Goal: Find specific page/section: Find specific page/section

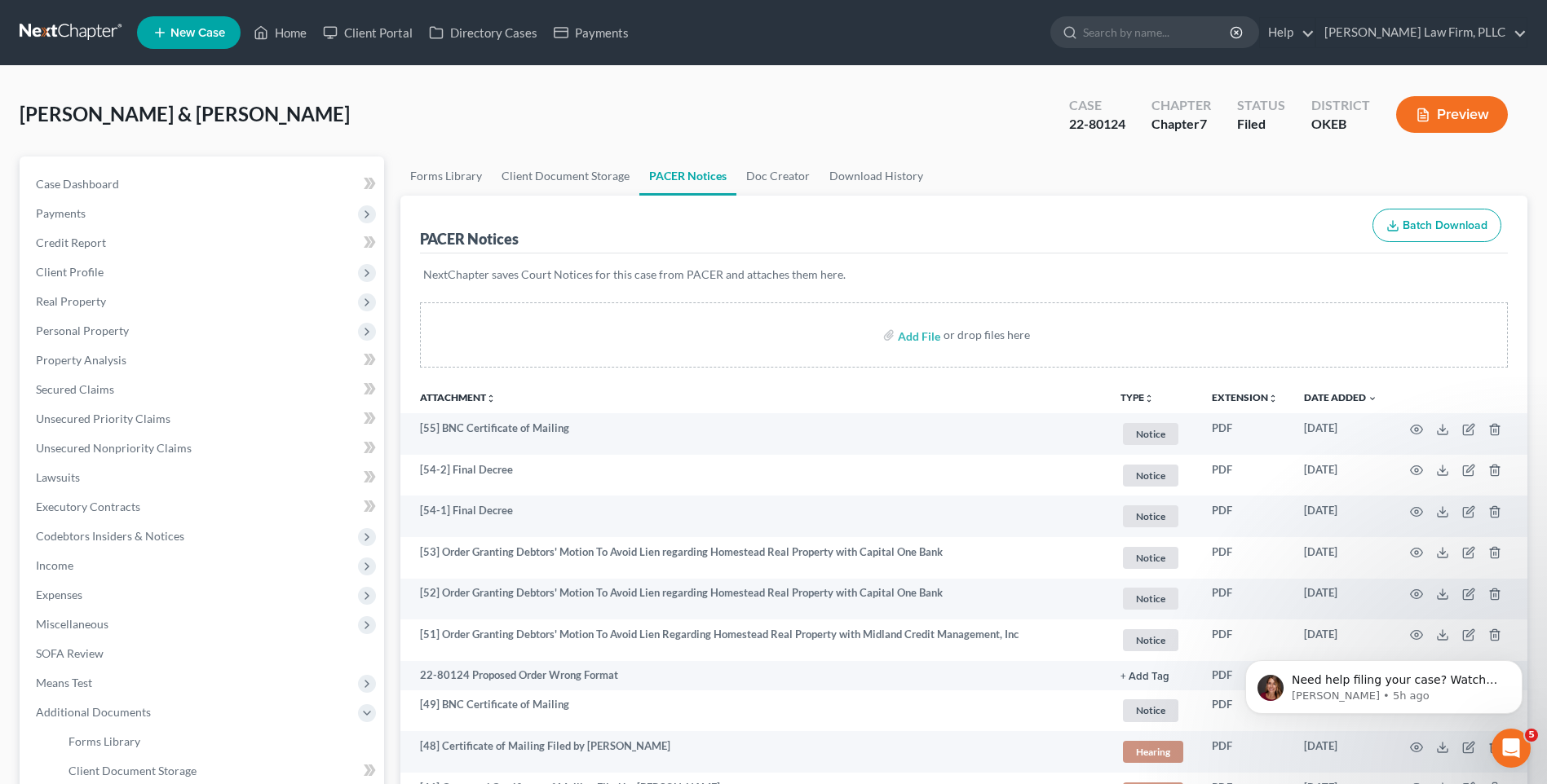
click at [78, 32] on link at bounding box center [71, 32] width 104 height 30
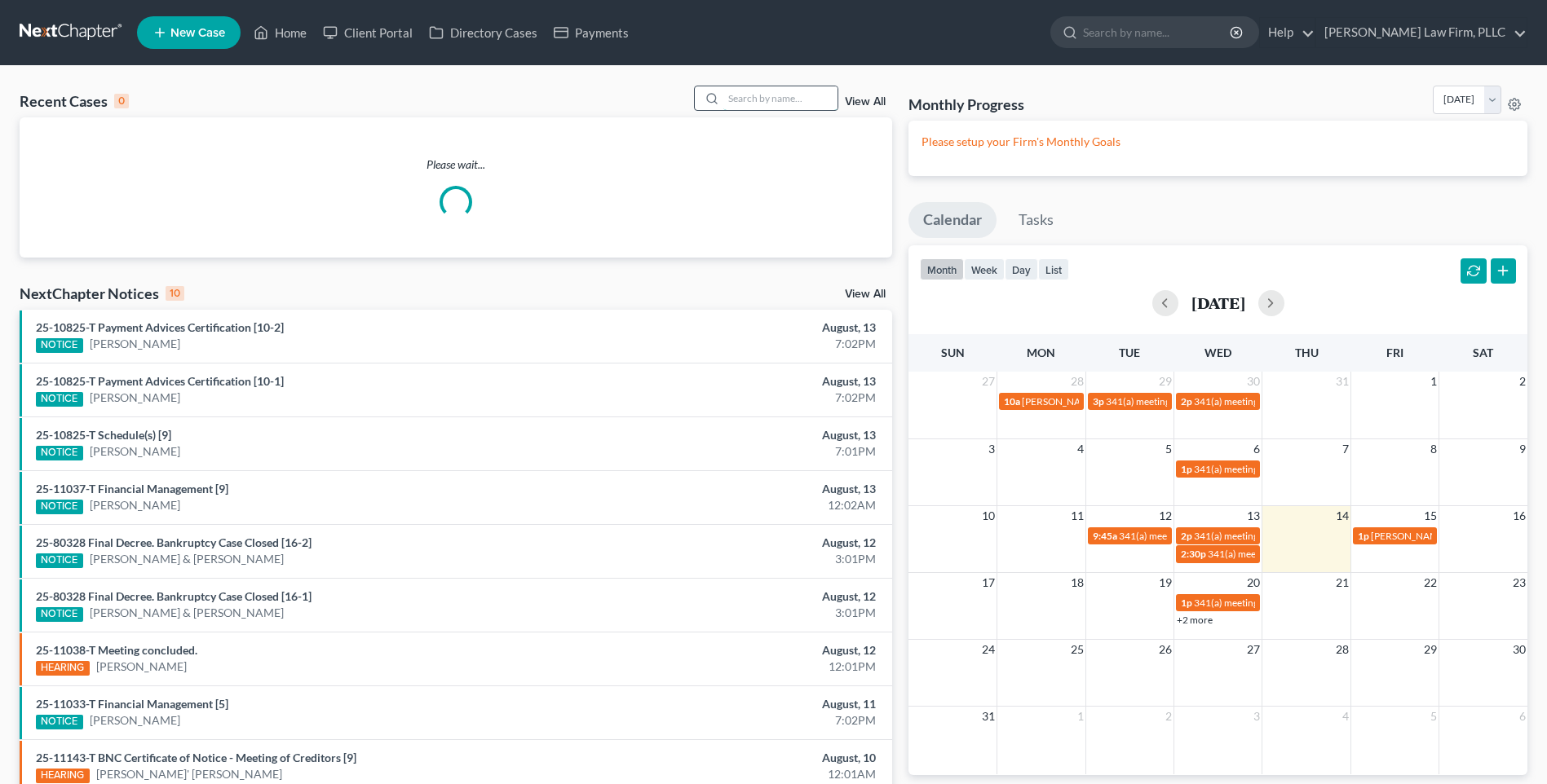
click at [763, 98] on input "search" at bounding box center [780, 98] width 114 height 24
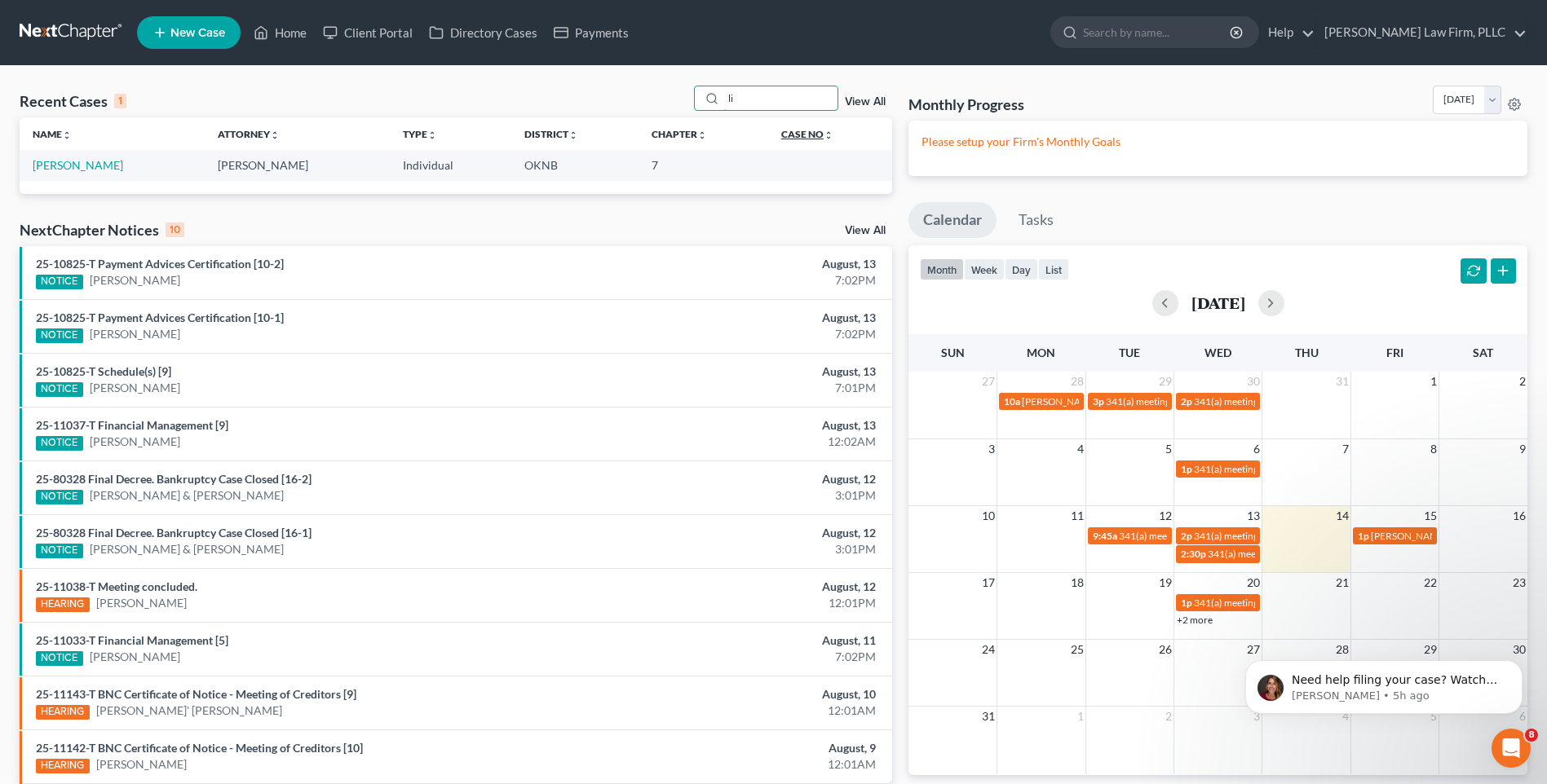
type input "l"
